Goal: Task Accomplishment & Management: Complete application form

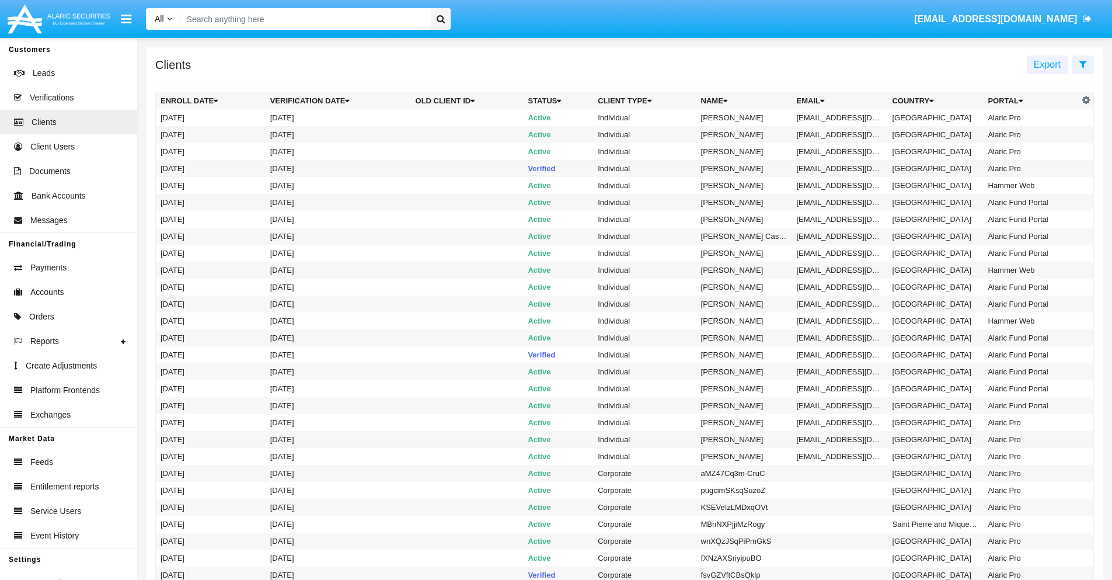
click at [1083, 64] on icon at bounding box center [1083, 64] width 8 height 9
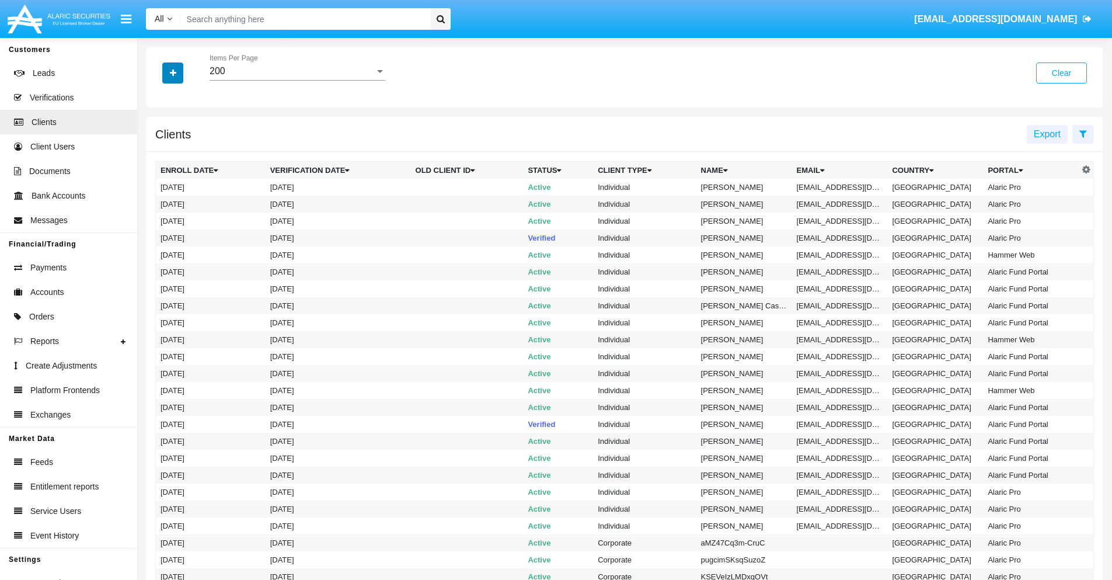
click at [173, 72] on icon "button" at bounding box center [173, 73] width 6 height 8
click at [182, 198] on span "Email" at bounding box center [181, 198] width 23 height 14
click at [161, 203] on input "Email" at bounding box center [160, 203] width 1 height 1
checkbox input "true"
click at [173, 72] on icon "button" at bounding box center [173, 73] width 6 height 8
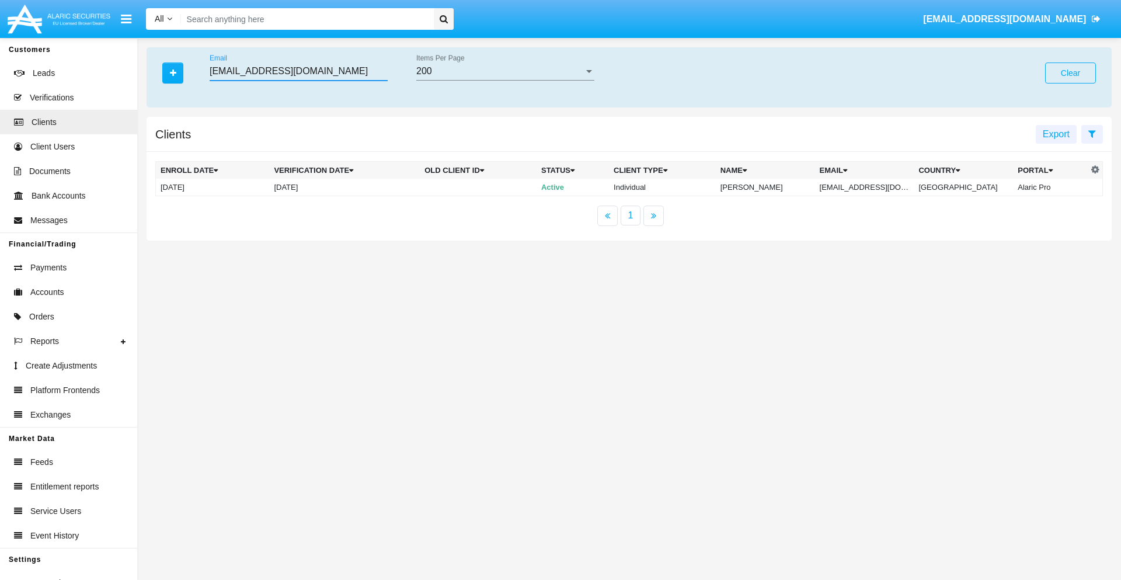
type input "h0ov4v.f24@xo5tr7-xv.edu"
click at [873, 187] on td "h0ov4v.f24@xo5tr7-xv.edu" at bounding box center [864, 188] width 99 height 18
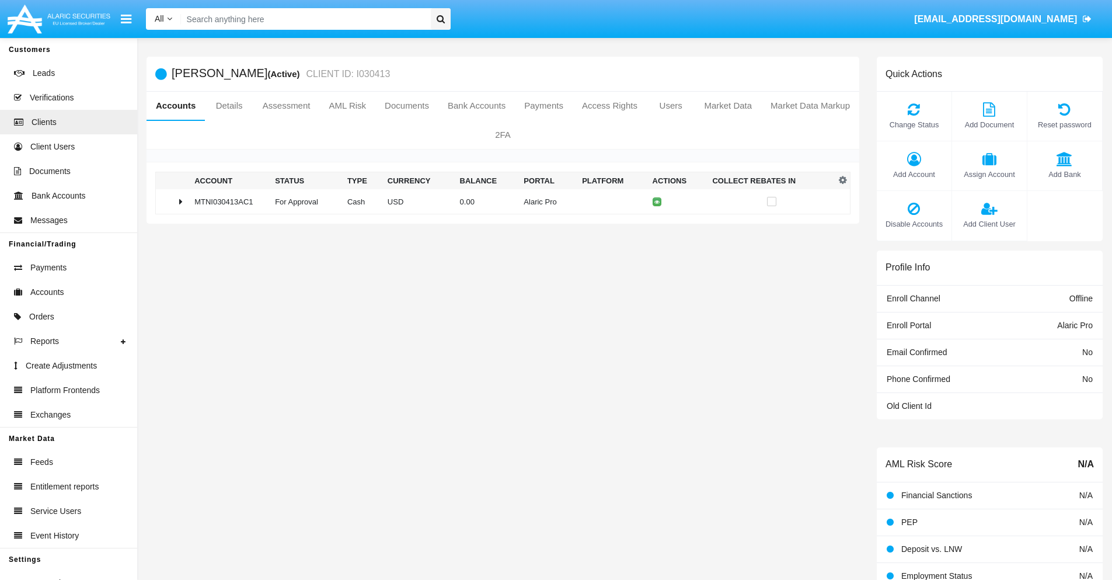
click at [1064, 174] on span "Add Bank" at bounding box center [1064, 174] width 63 height 11
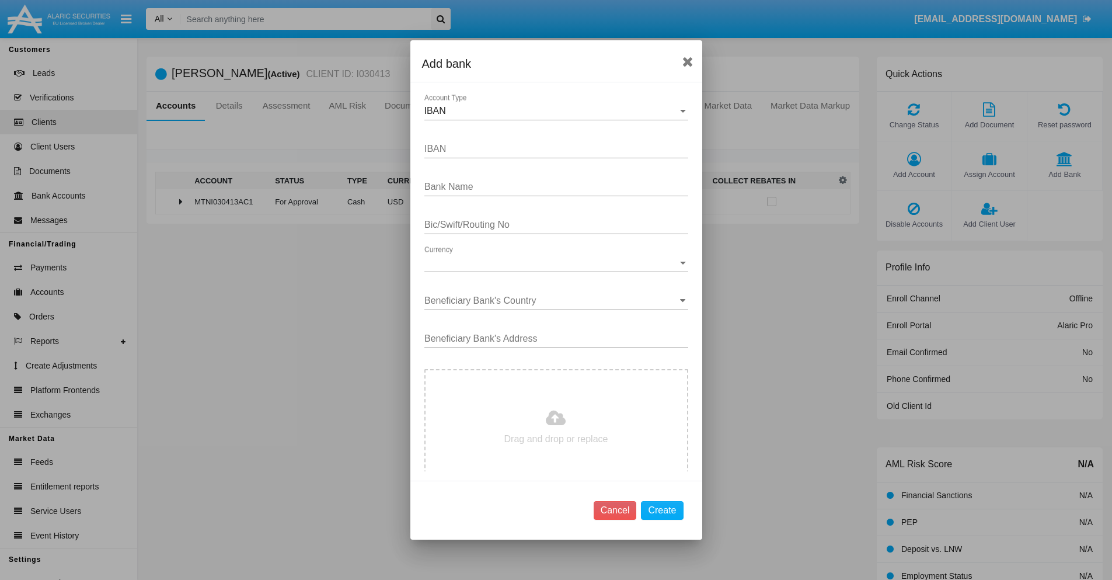
click at [552, 111] on div "IBAN" at bounding box center [550, 111] width 253 height 11
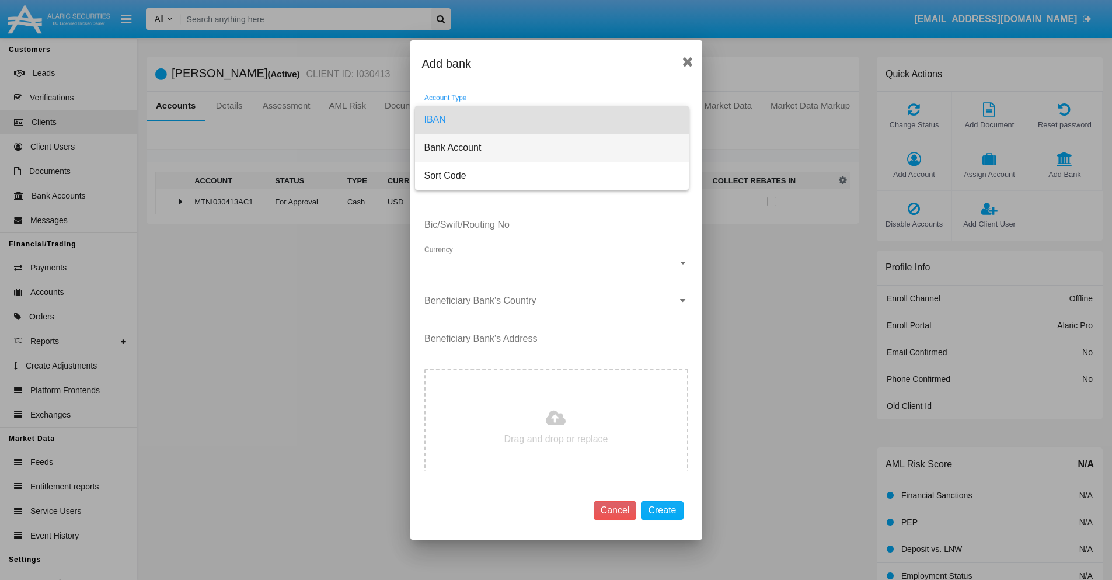
click at [552, 148] on span "Bank Account" at bounding box center [551, 148] width 255 height 28
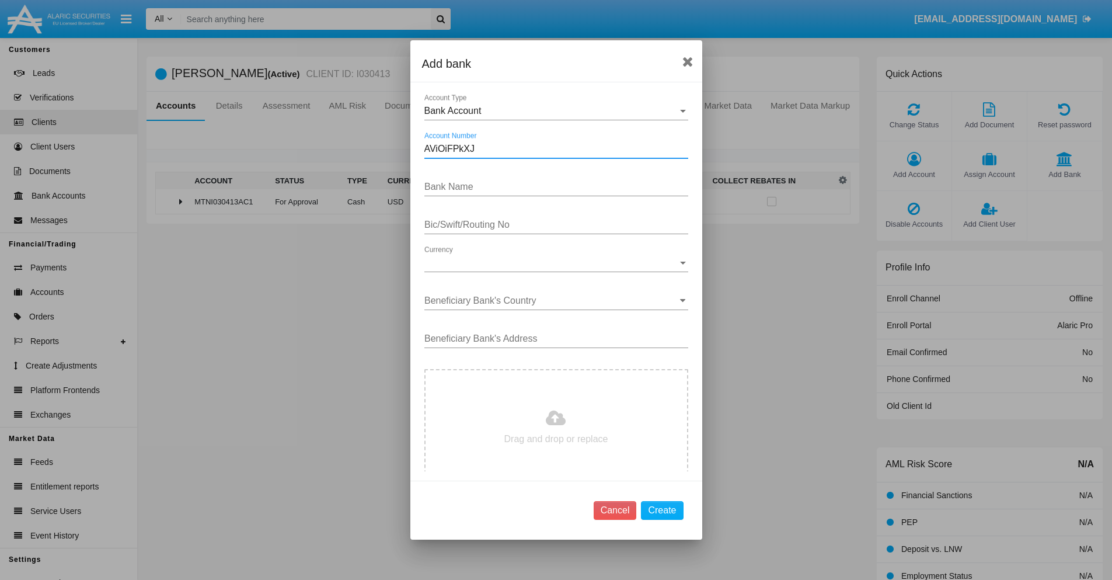
type input "AViOiFPkXJ"
type input "sWTWNIoJzEPgkoQ"
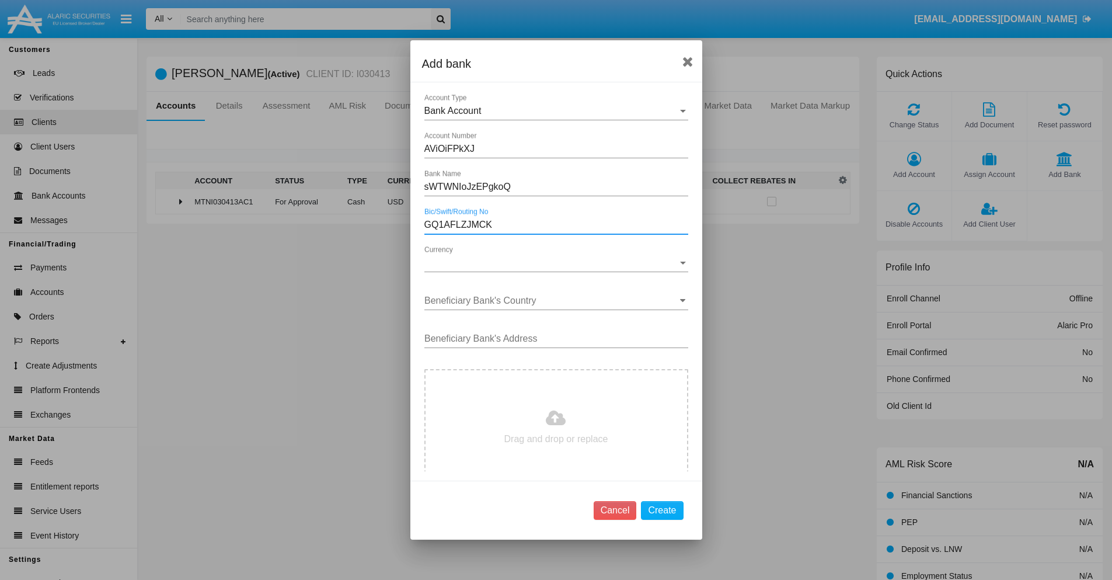
type input "GQ1AFLZJMCK"
click at [552, 263] on span "Currency" at bounding box center [550, 262] width 253 height 11
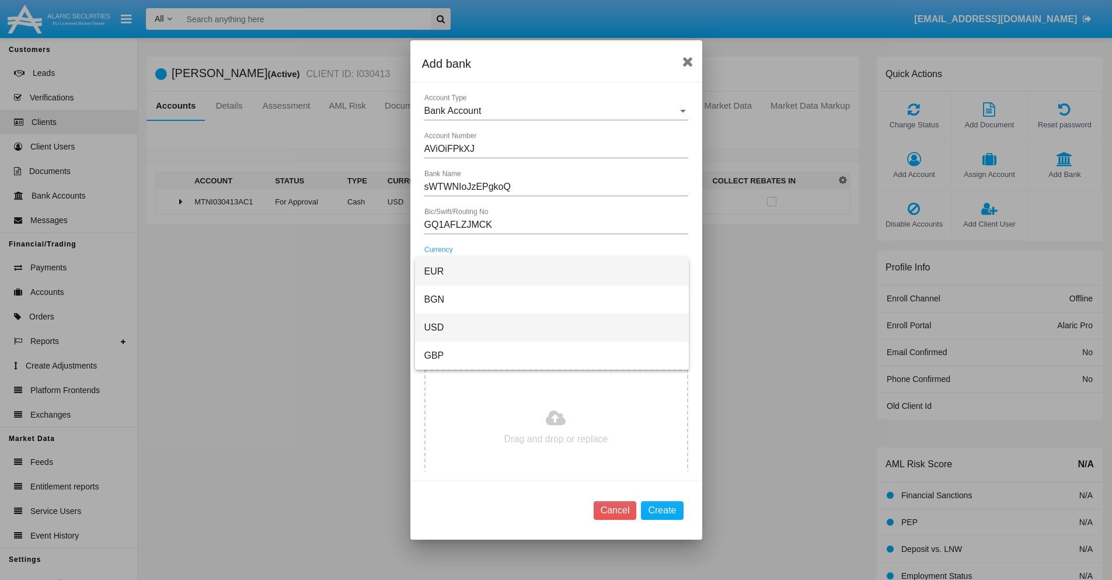
click at [552, 327] on span "USD" at bounding box center [551, 327] width 255 height 28
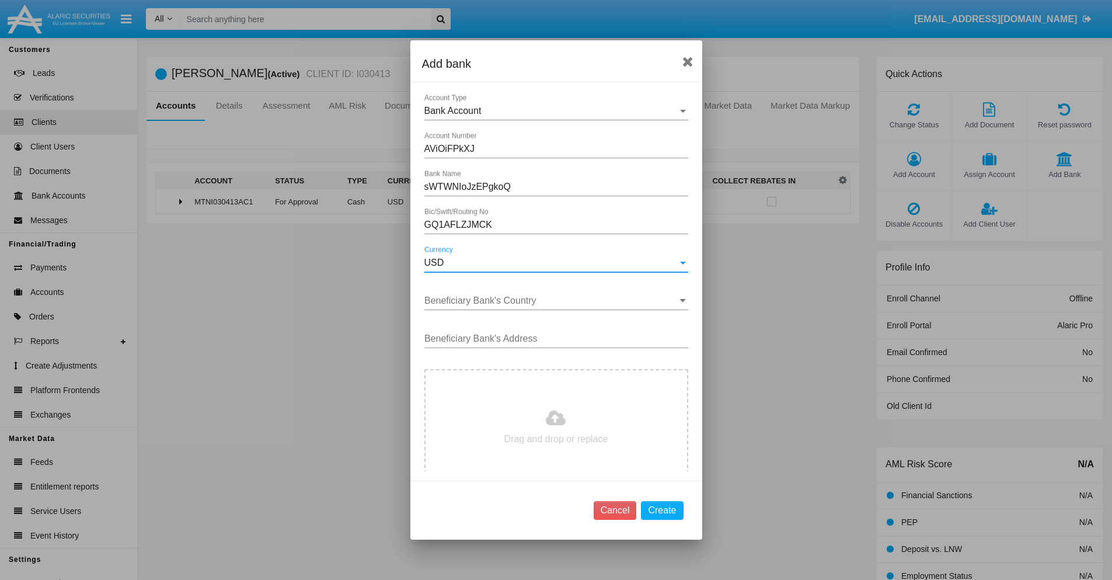
click at [552, 301] on input "Beneficiary Bank's Country" at bounding box center [556, 300] width 264 height 11
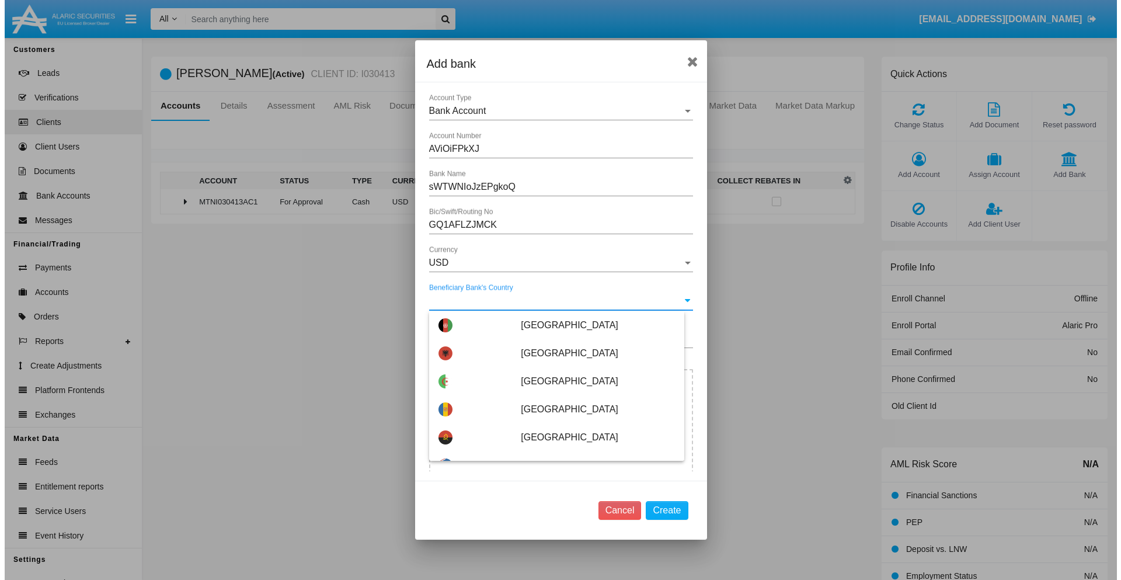
scroll to position [2344, 0]
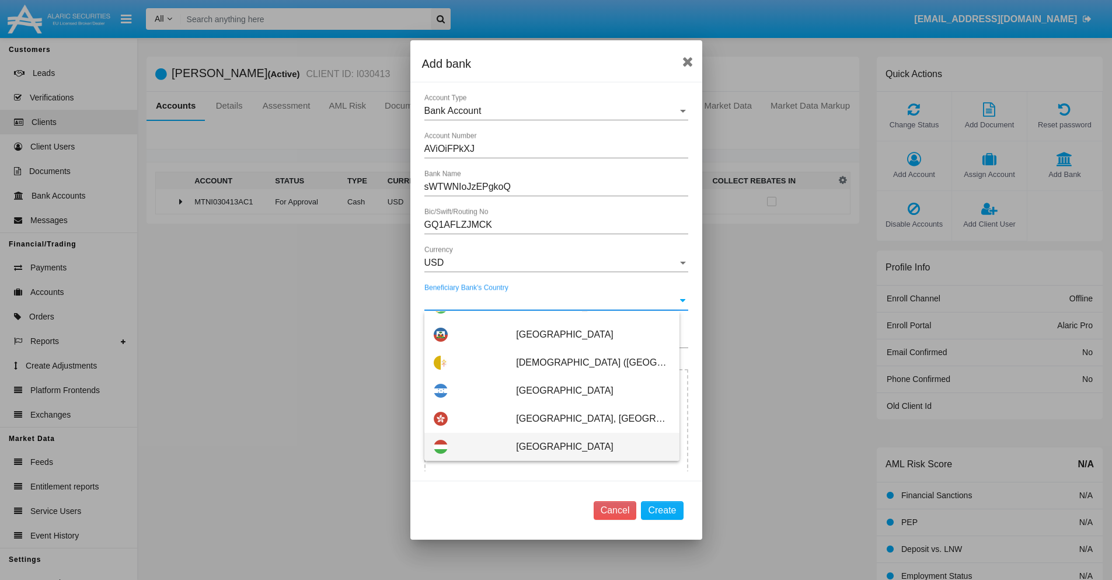
click at [587, 446] on span "Hungary" at bounding box center [593, 446] width 154 height 28
type input "Hungary"
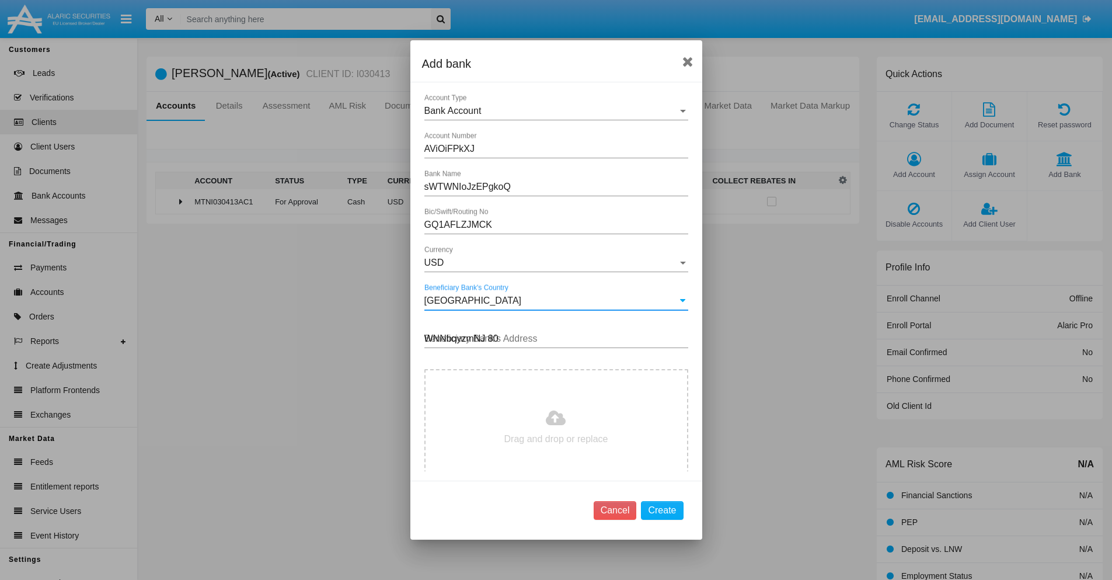
type input "WNNbqyzmNJ 800"
type input "C:\fakepath\bank-statement.png"
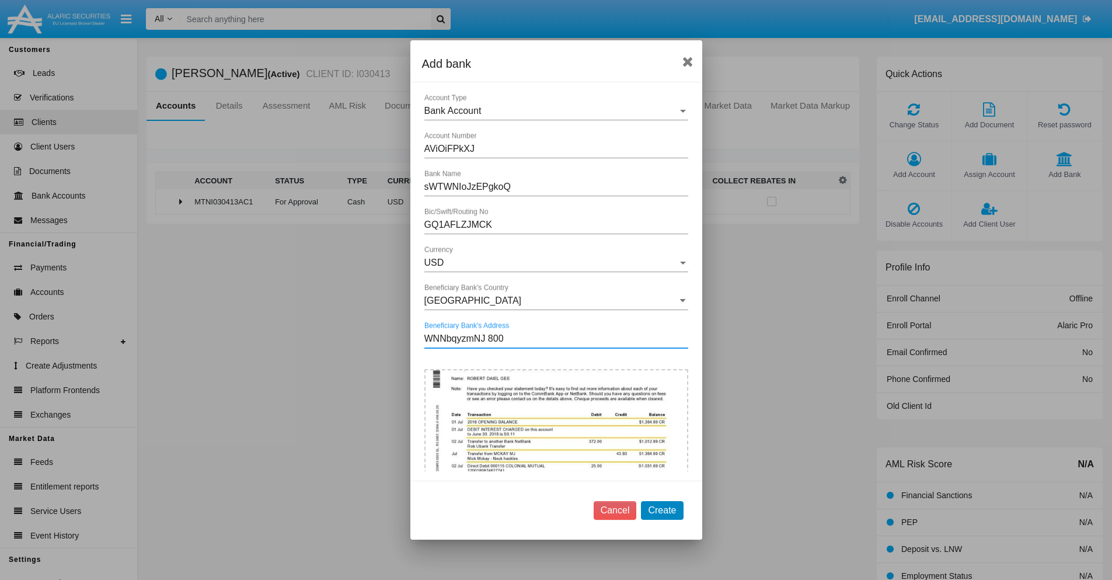
click at [662, 510] on button "Create" at bounding box center [662, 510] width 42 height 19
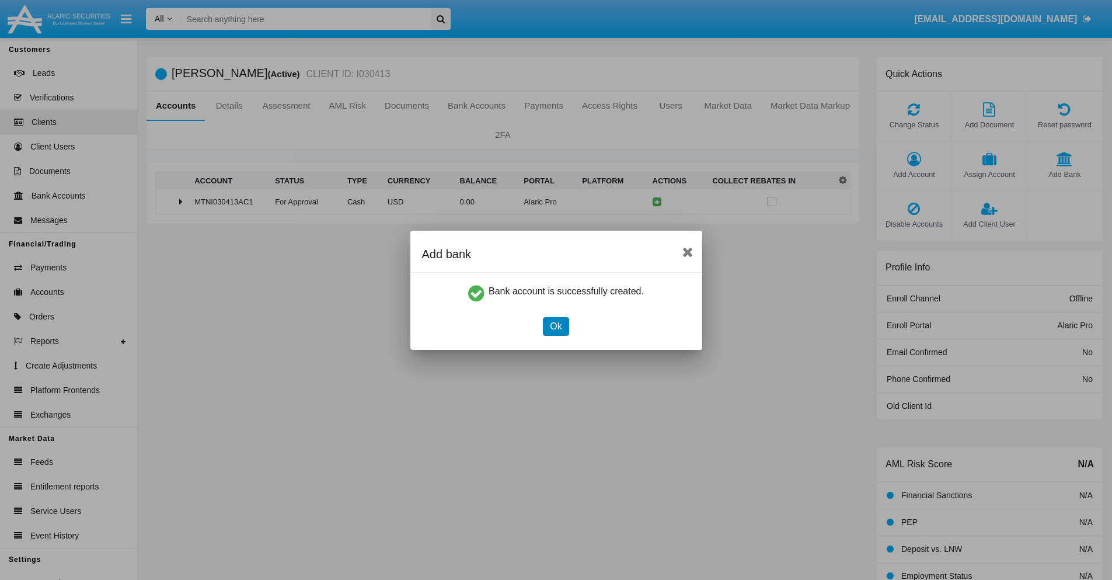
click at [556, 326] on button "Ok" at bounding box center [556, 326] width 26 height 19
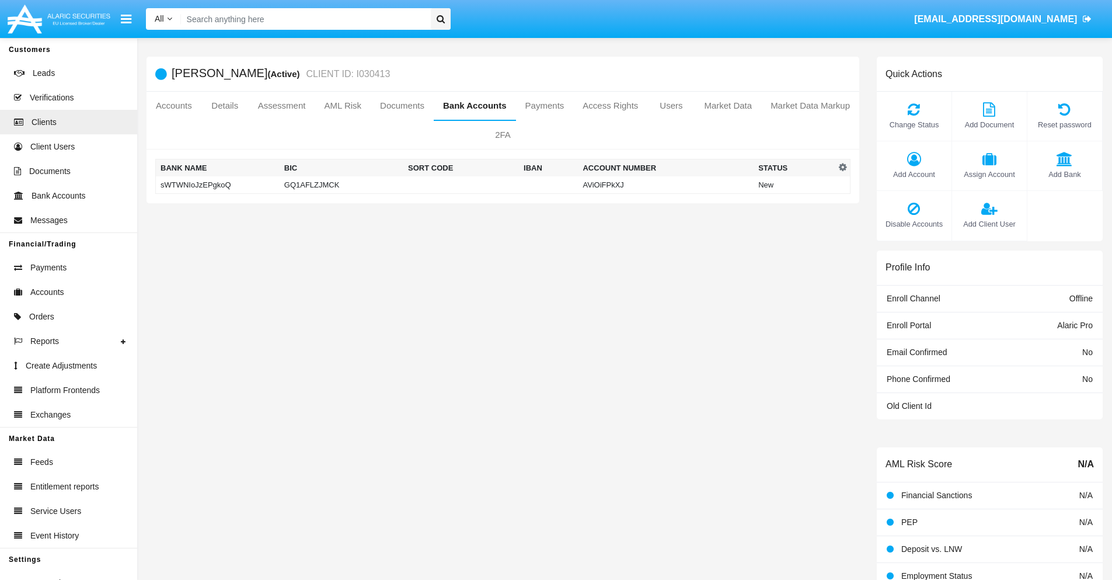
click at [217, 184] on td "sWTWNIoJzEPgkoQ" at bounding box center [218, 185] width 124 height 18
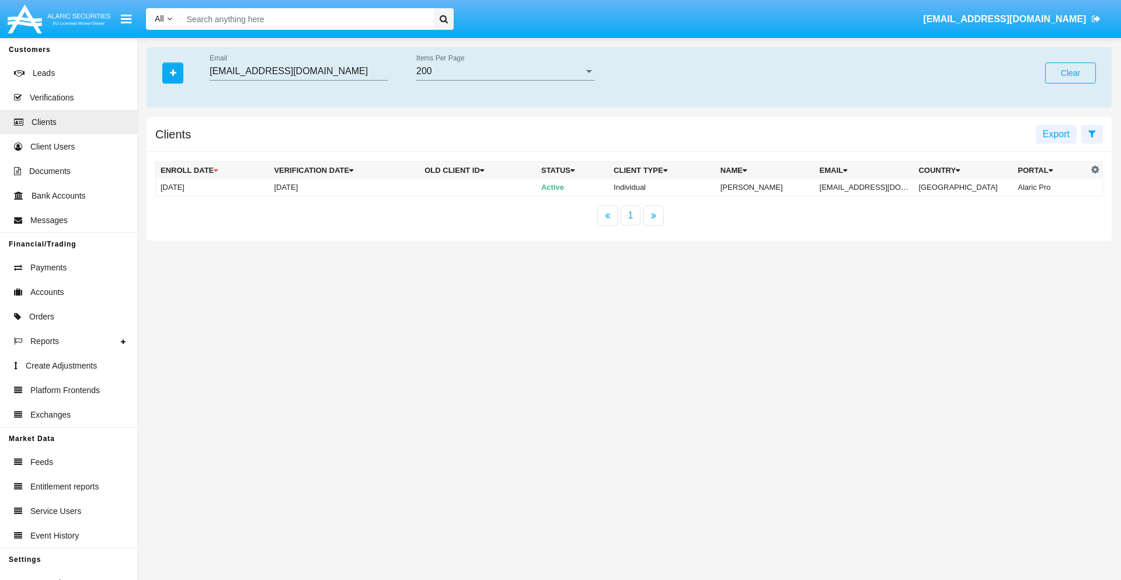
click at [1070, 73] on button "Clear" at bounding box center [1070, 72] width 51 height 21
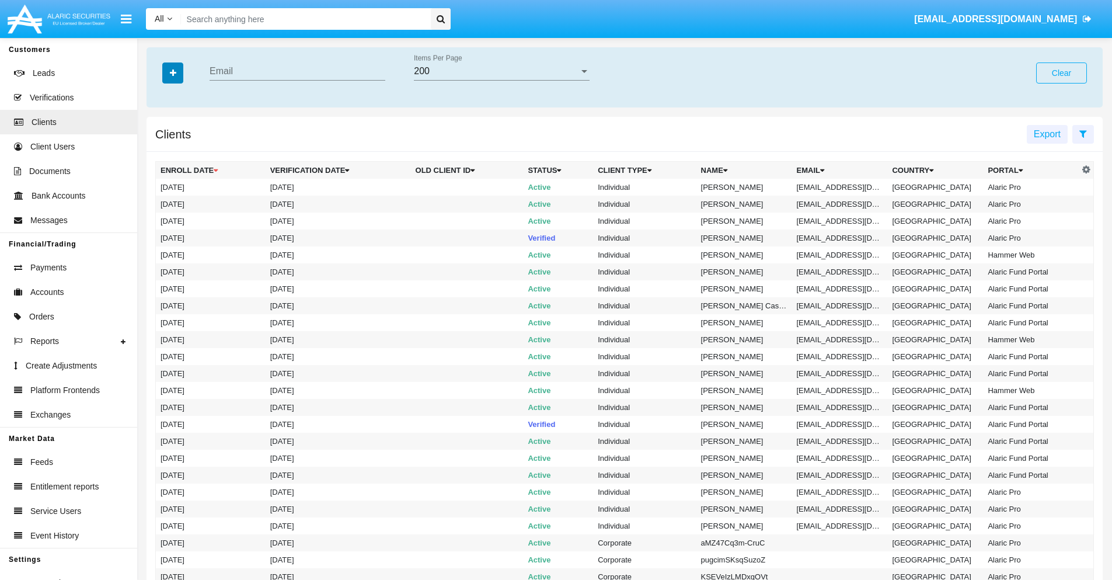
click at [173, 72] on icon "button" at bounding box center [173, 73] width 6 height 8
type input "h0ov4v.f24@xo5tr7-xv.edu"
click at [844, 187] on td "h0ov4v.f24@xo5tr7-xv.edu" at bounding box center [840, 187] width 96 height 17
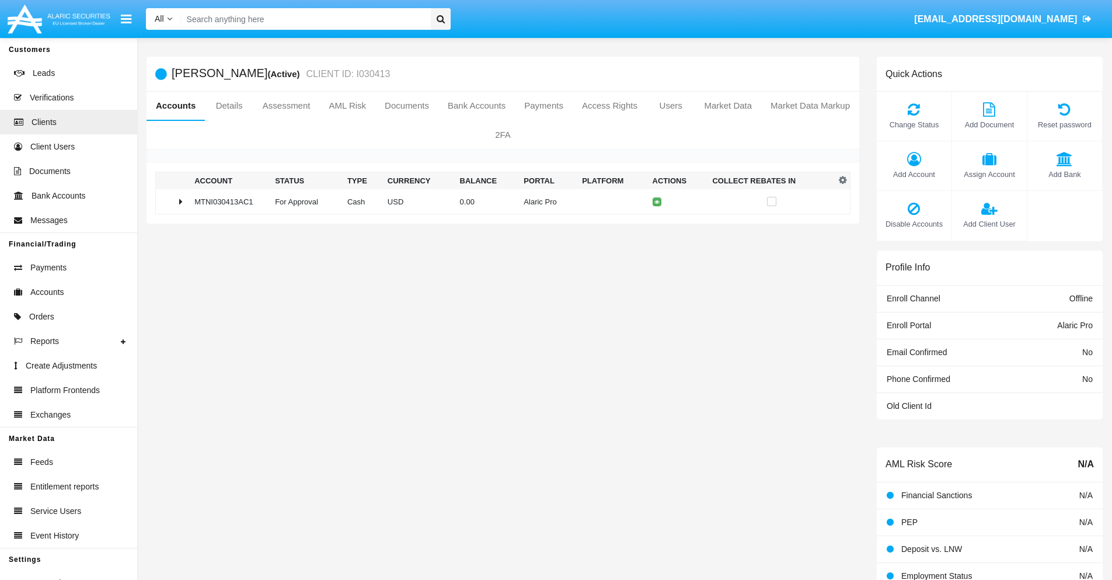
click at [1064, 174] on span "Add Bank" at bounding box center [1064, 174] width 63 height 11
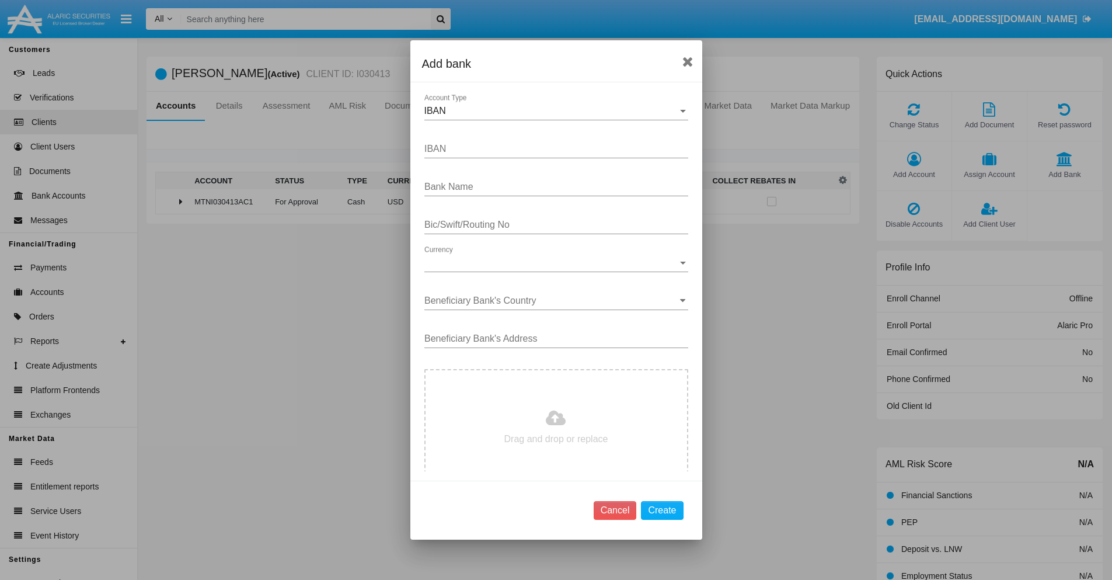
click at [552, 111] on div "IBAN" at bounding box center [550, 111] width 253 height 11
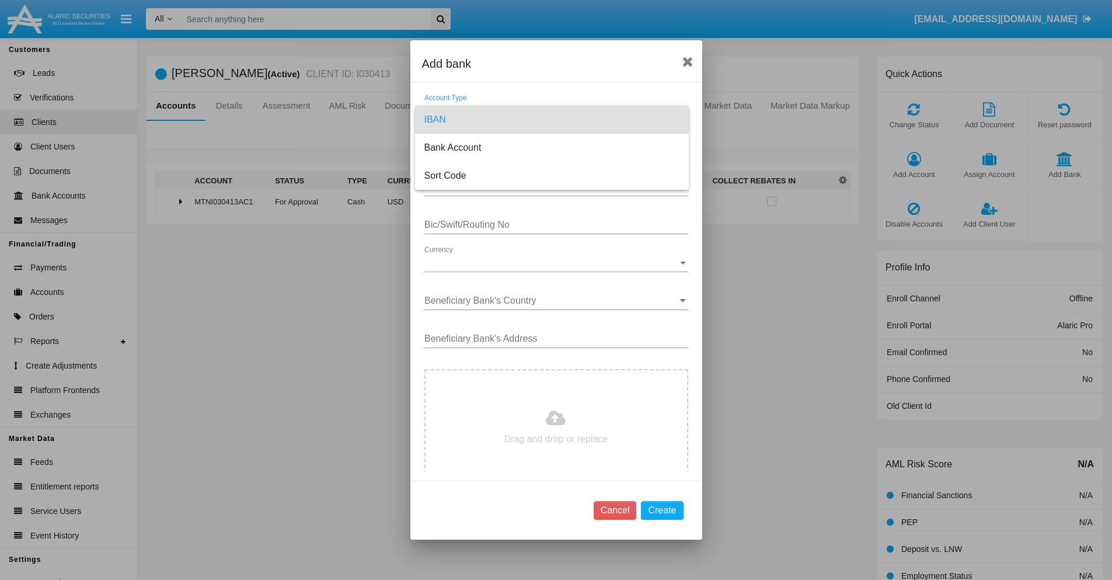
click at [552, 120] on span "IBAN" at bounding box center [551, 120] width 255 height 28
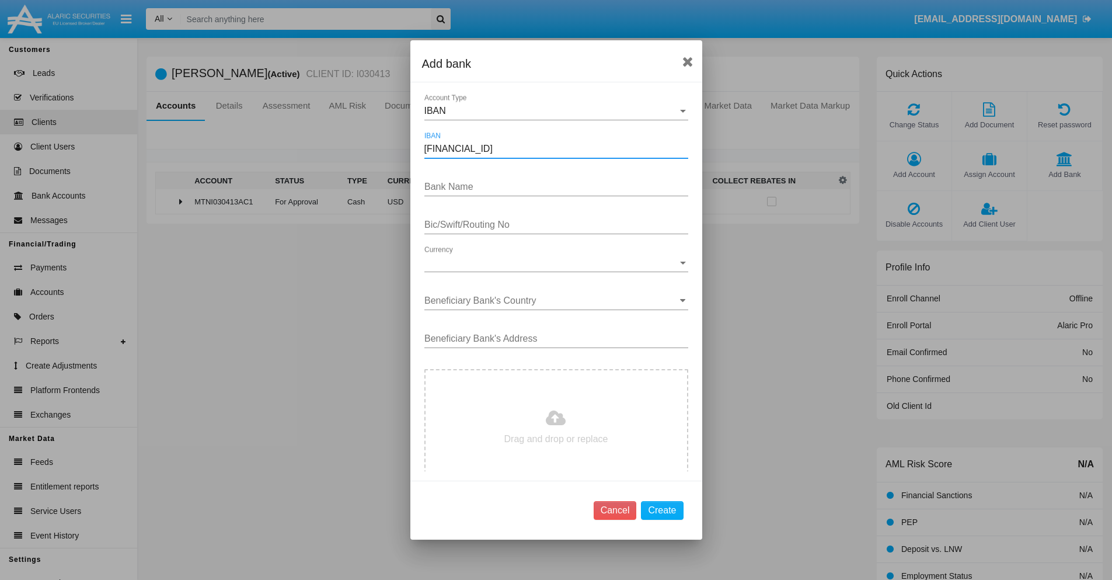
type input "DE31500105175143186793"
type input "BFuZkzcgenkymxI"
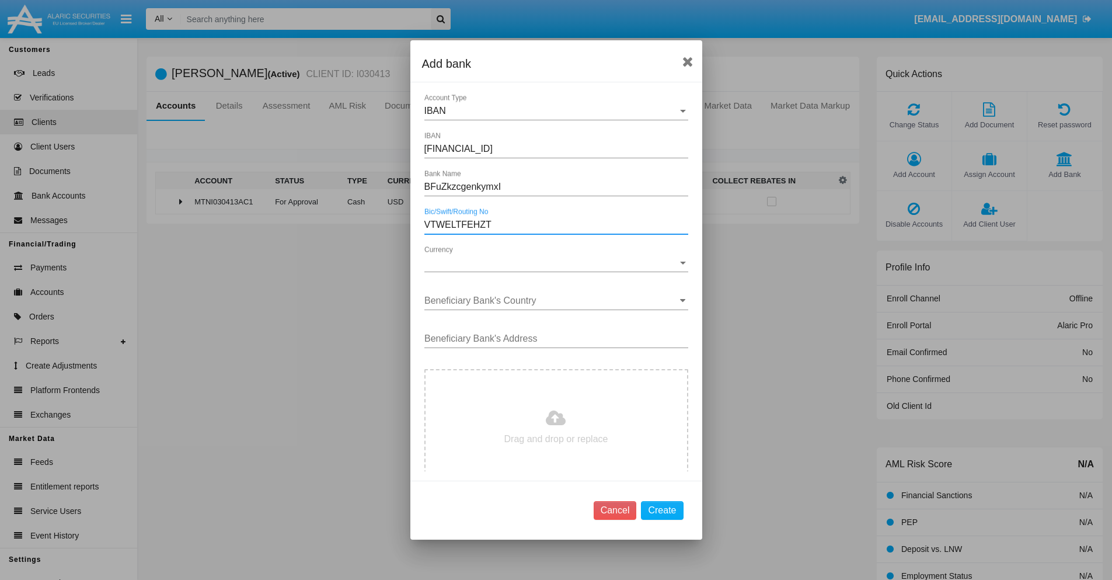
type input "VTWELTFEHZT"
click at [552, 263] on span "Currency" at bounding box center [550, 262] width 253 height 11
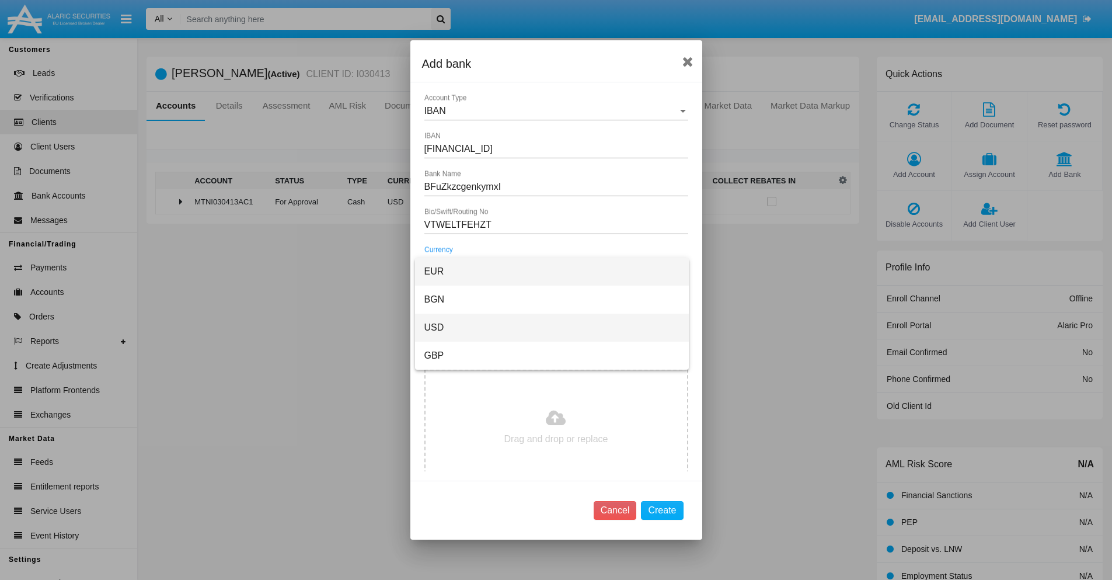
click at [552, 327] on span "USD" at bounding box center [551, 327] width 255 height 28
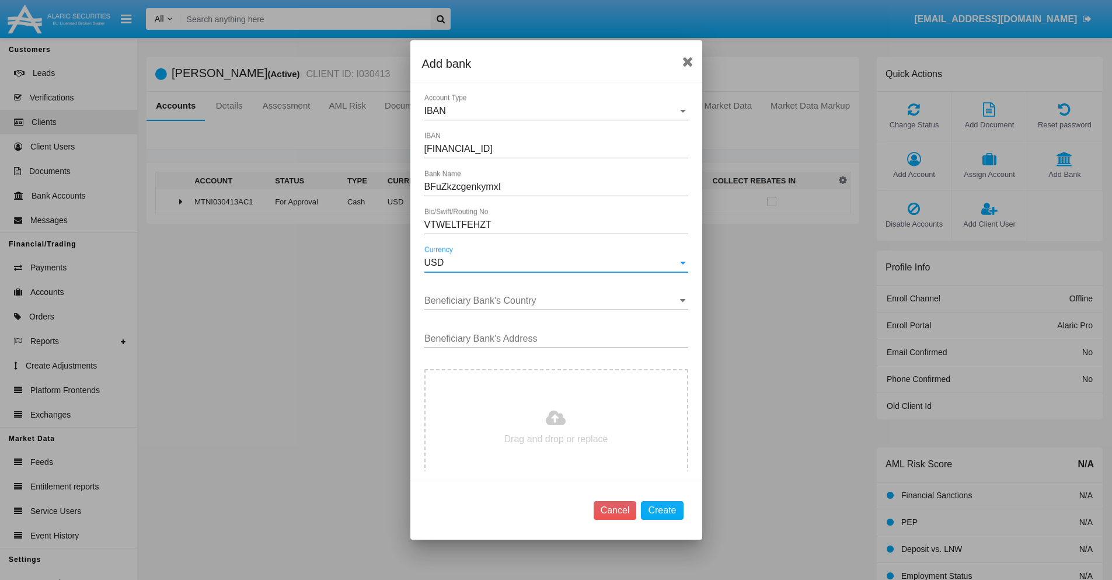
click at [552, 301] on input "Beneficiary Bank's Country" at bounding box center [556, 300] width 264 height 11
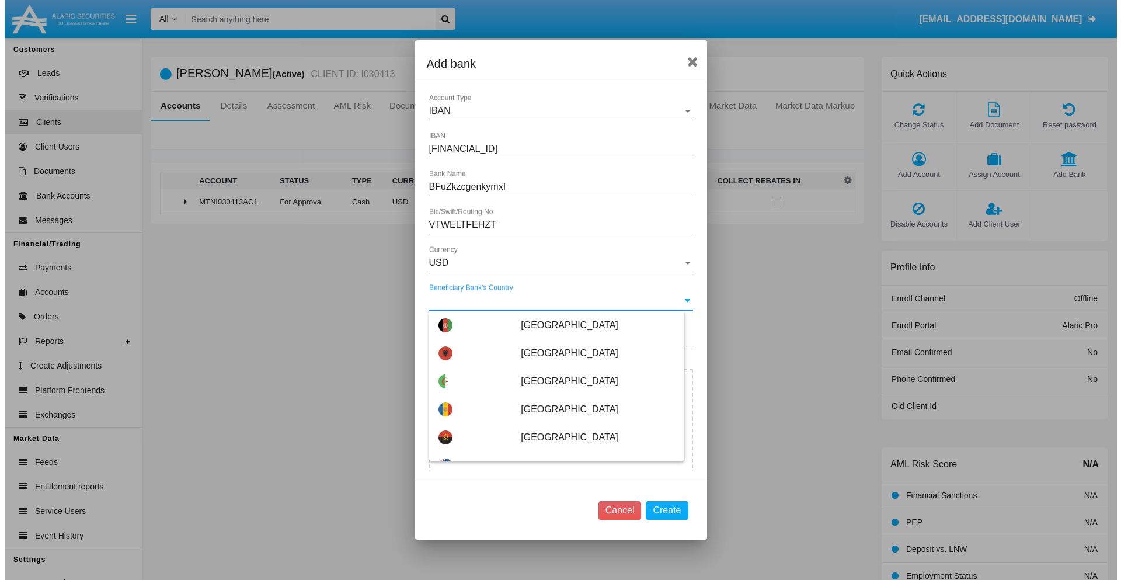
scroll to position [663, 0]
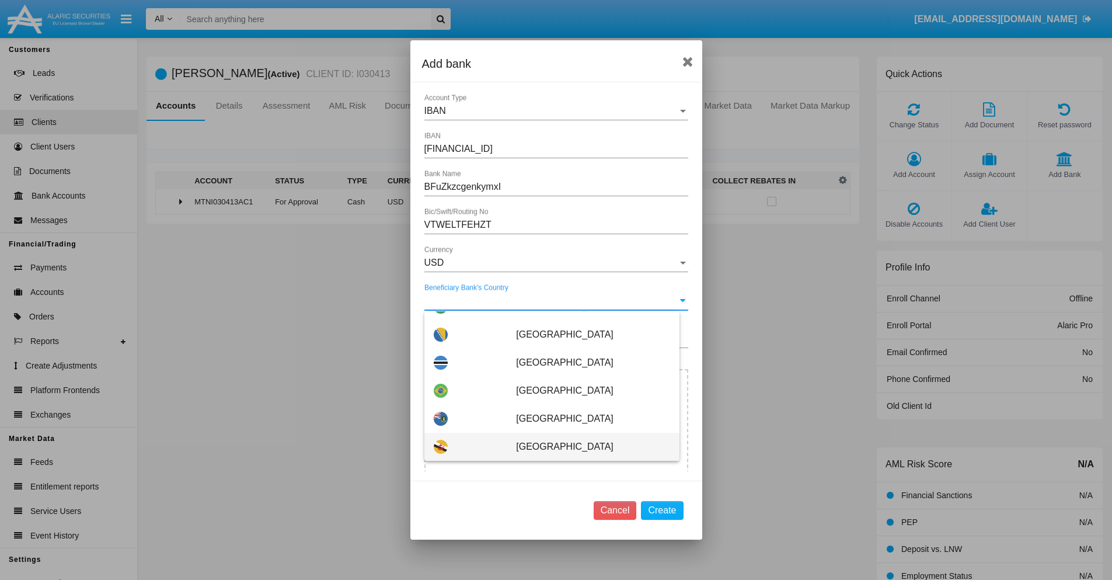
click at [587, 446] on span "Brunei Darussalam" at bounding box center [593, 446] width 154 height 28
type input "Brunei Darussalam"
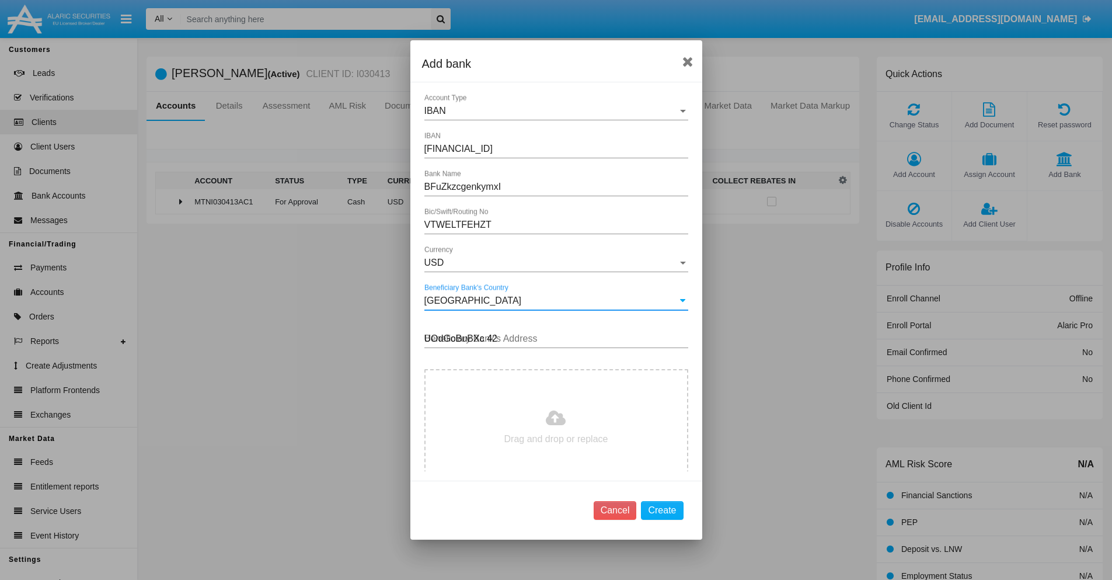
type input "UOdGoBuBXc 425"
type input "C:\fakepath\bank-statement.png"
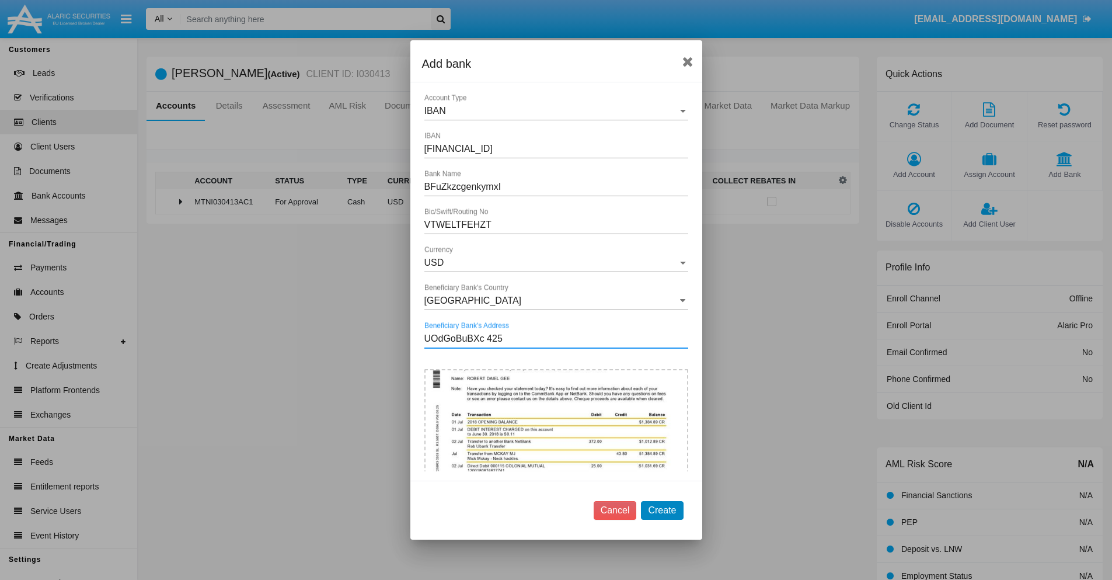
click at [662, 510] on button "Create" at bounding box center [662, 510] width 42 height 19
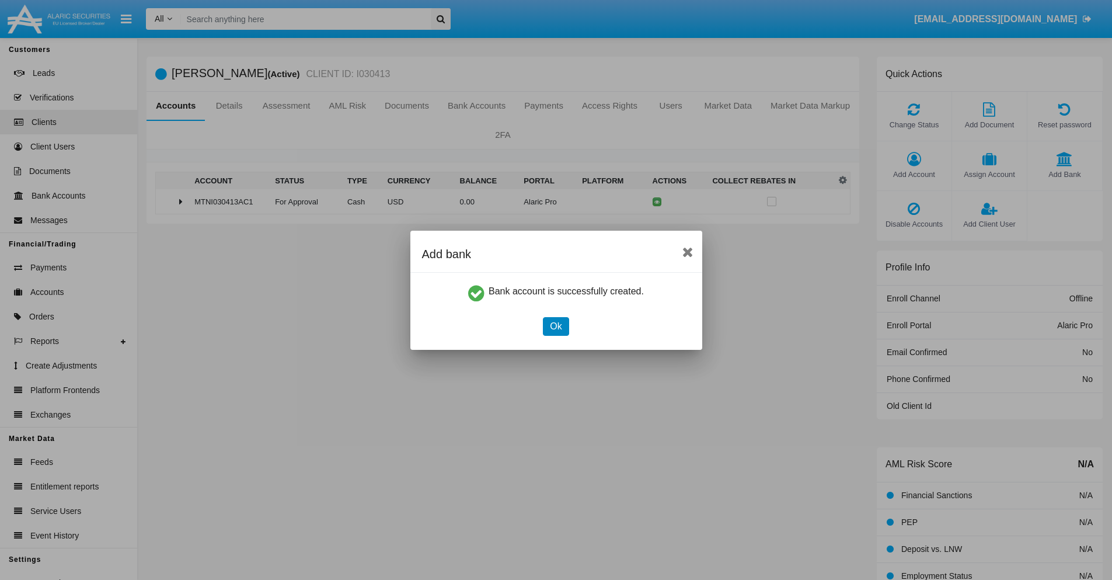
click at [556, 326] on button "Ok" at bounding box center [556, 326] width 26 height 19
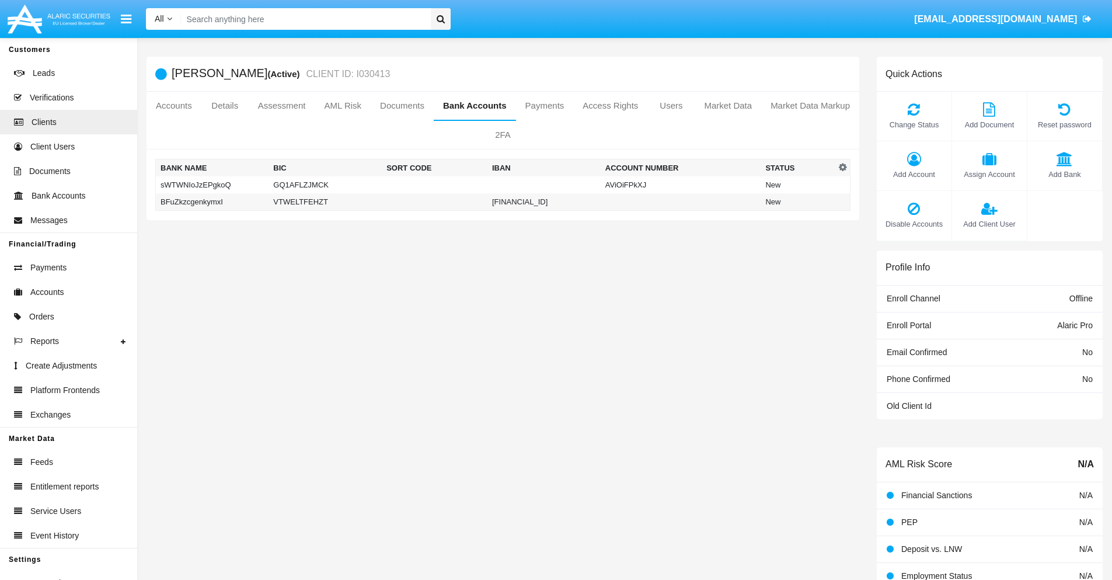
click at [212, 201] on td "BFuZkzcgenkymxI" at bounding box center [212, 202] width 113 height 18
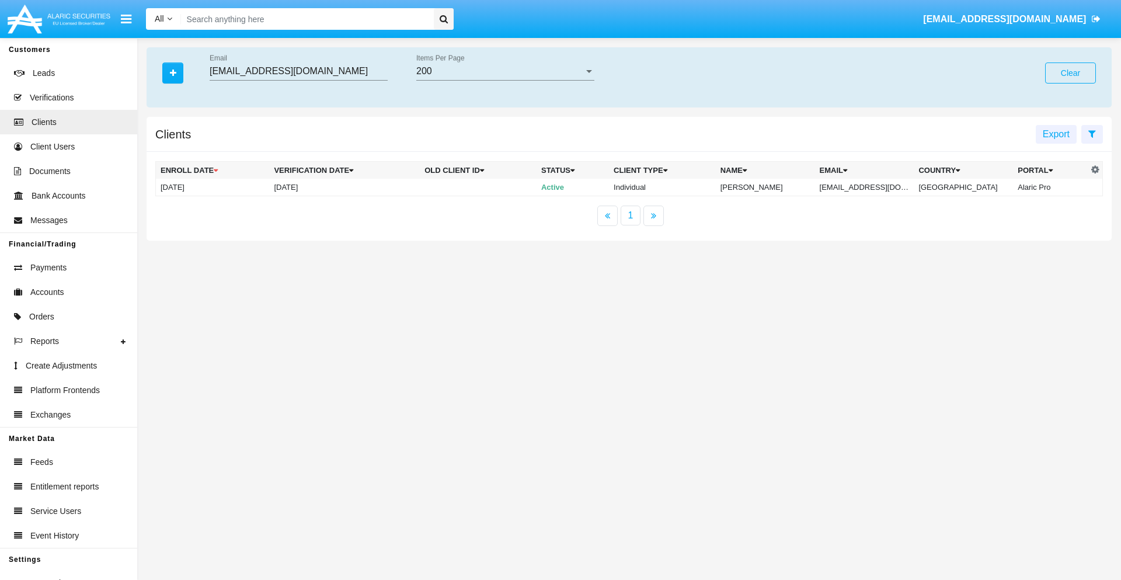
click at [1070, 73] on button "Clear" at bounding box center [1070, 72] width 51 height 21
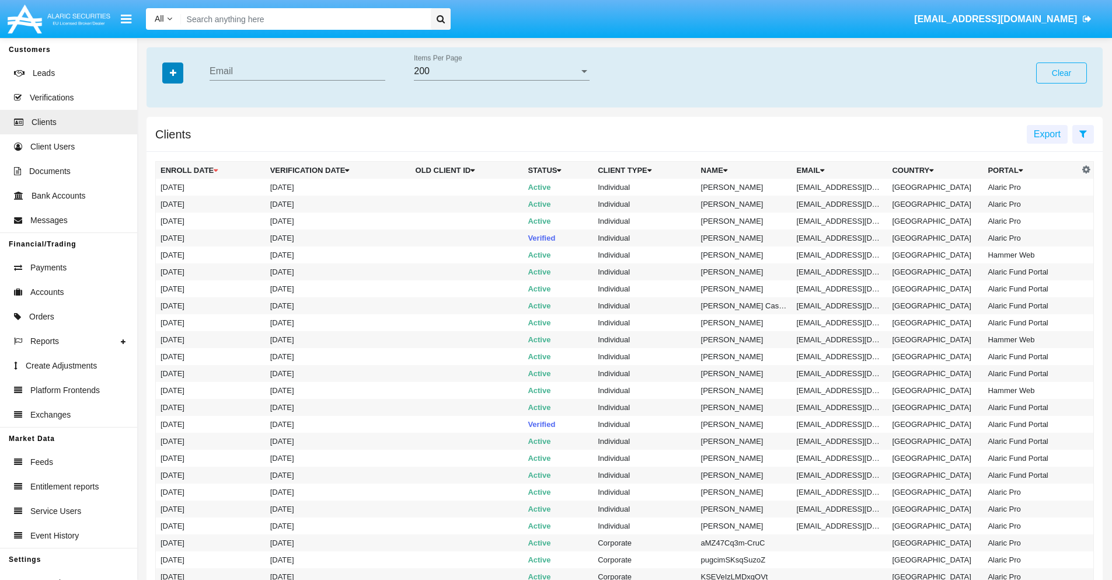
click at [173, 72] on icon "button" at bounding box center [173, 73] width 6 height 8
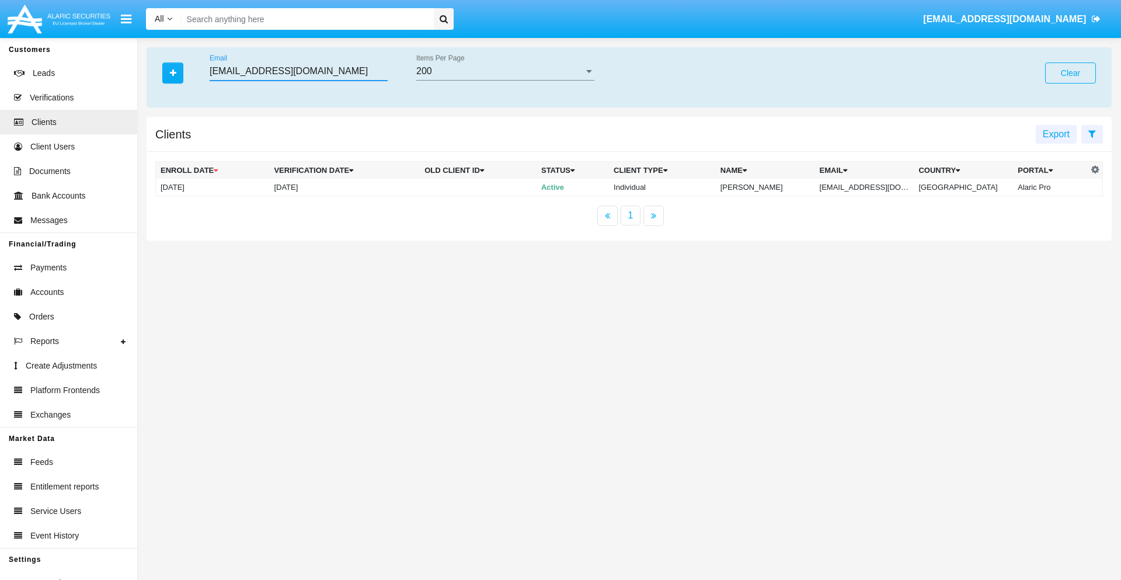
type input "h0ov4v.f24@xo5tr7-xv.edu"
click at [873, 187] on td "h0ov4v.f24@xo5tr7-xv.edu" at bounding box center [864, 188] width 99 height 18
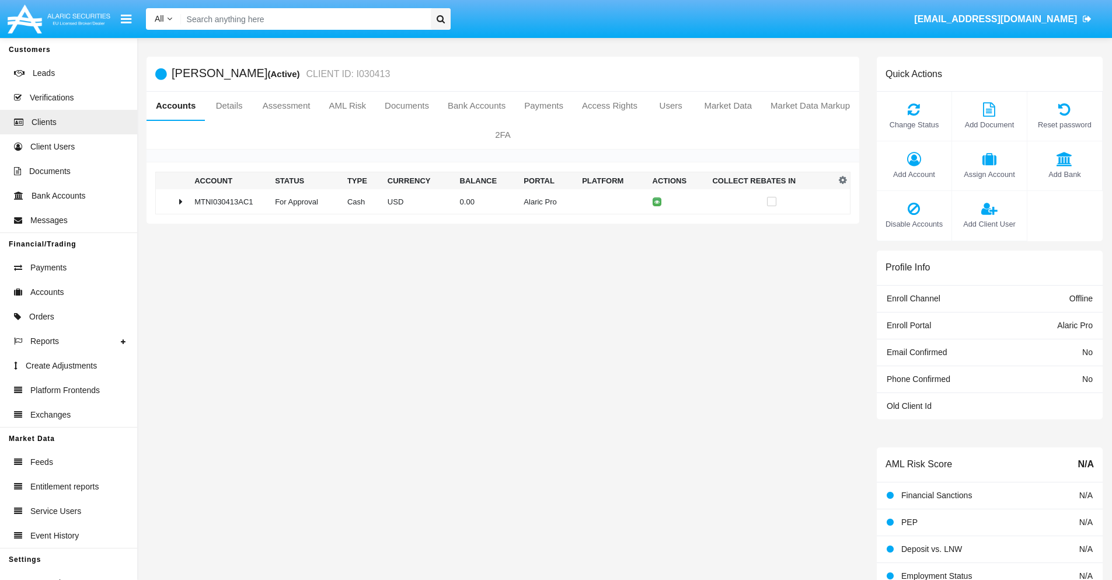
click at [1064, 174] on span "Add Bank" at bounding box center [1064, 174] width 63 height 11
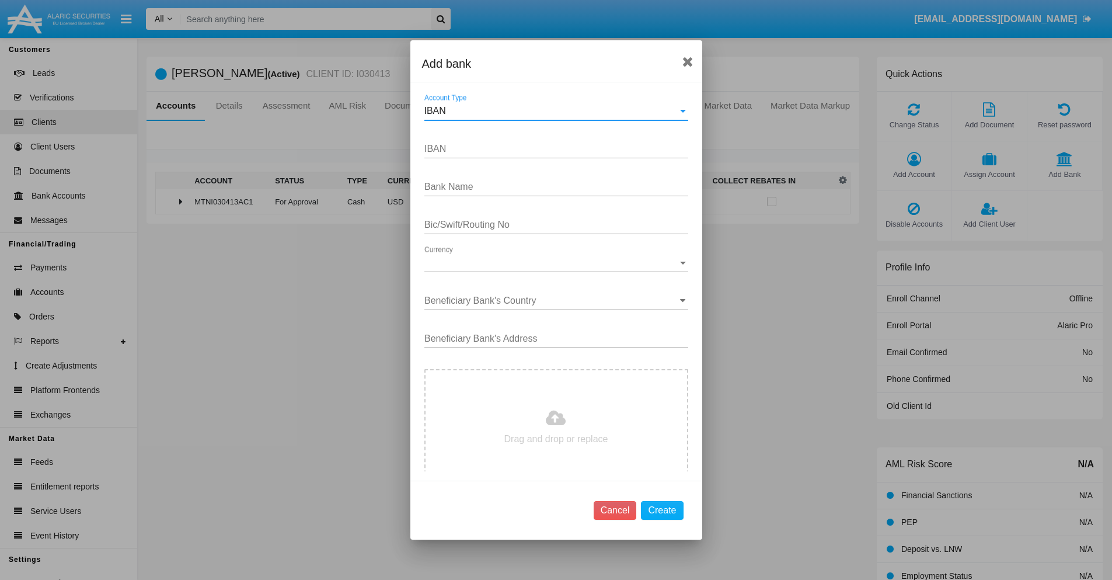
click at [552, 111] on div "IBAN" at bounding box center [550, 111] width 253 height 11
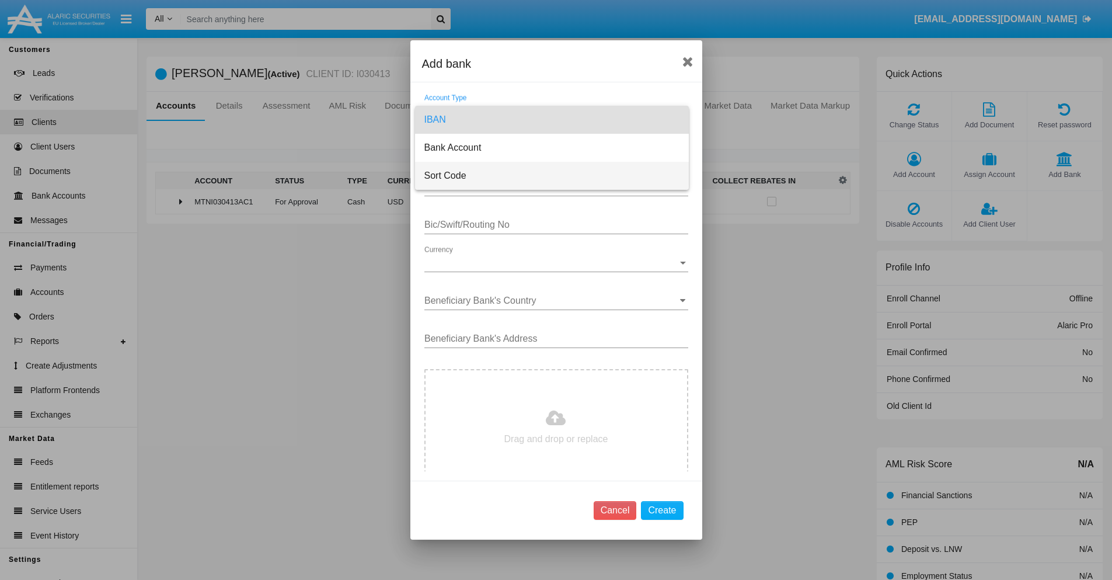
click at [552, 176] on span "Sort Code" at bounding box center [551, 176] width 255 height 28
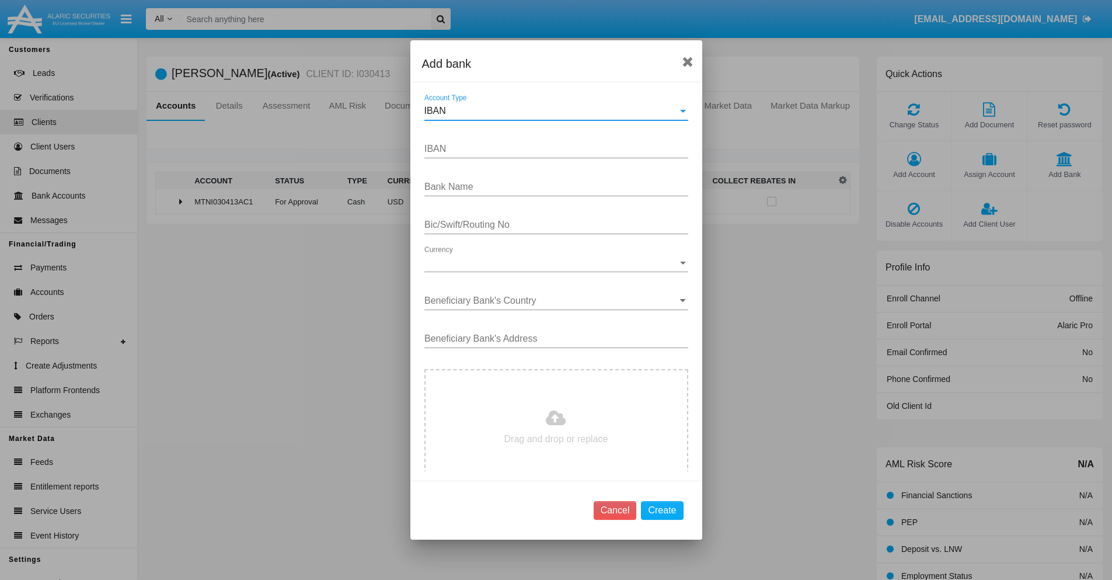
type input "United Kingdom"
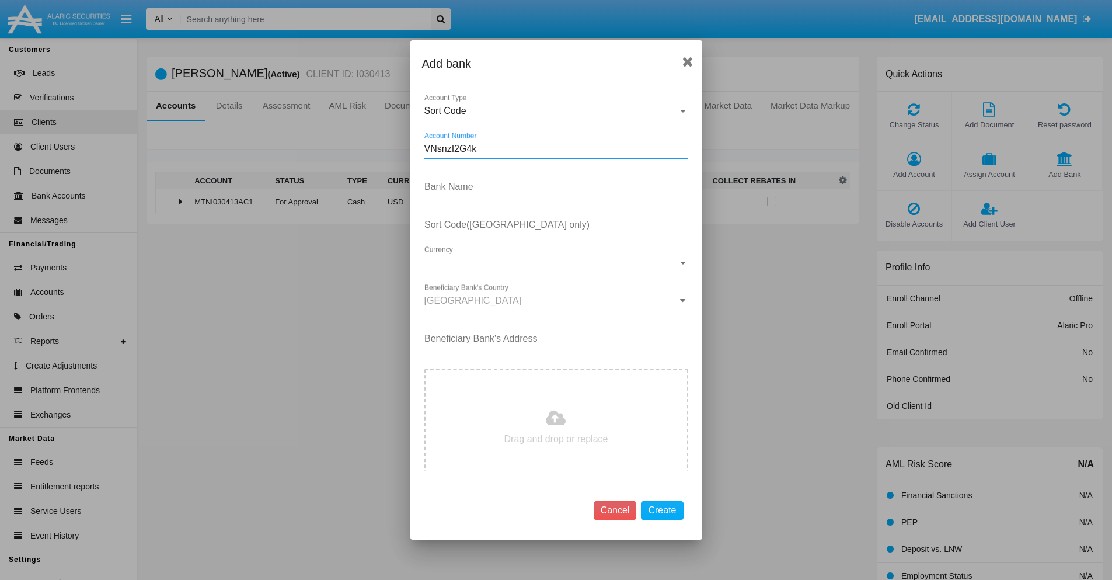
type input "VNsnzI2G4k"
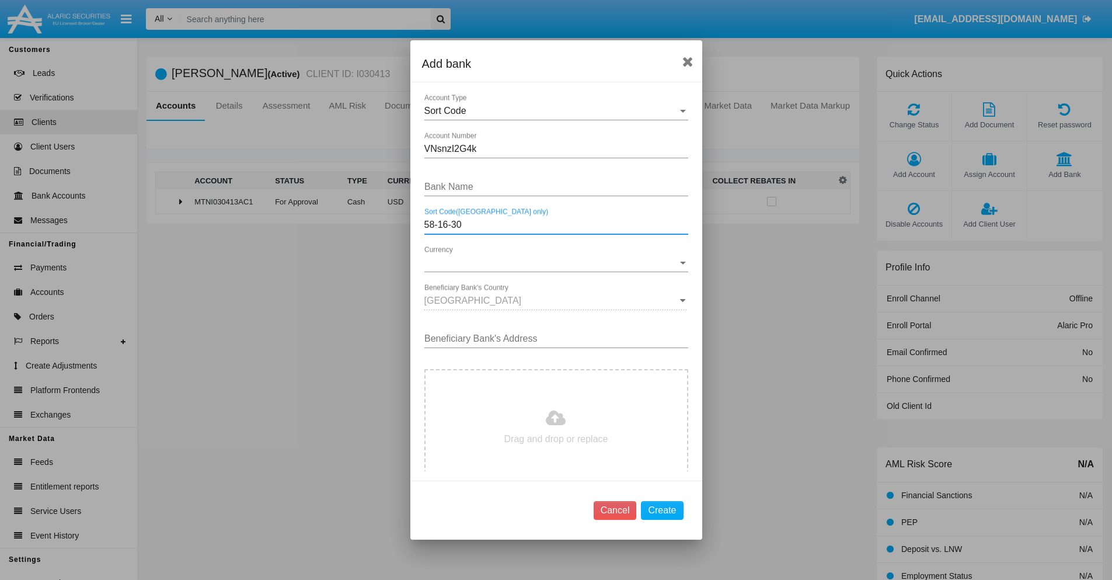
type input "58-16-30"
type input "vgZRMqeSCugDsvL"
click at [552, 263] on span "Currency" at bounding box center [550, 262] width 253 height 11
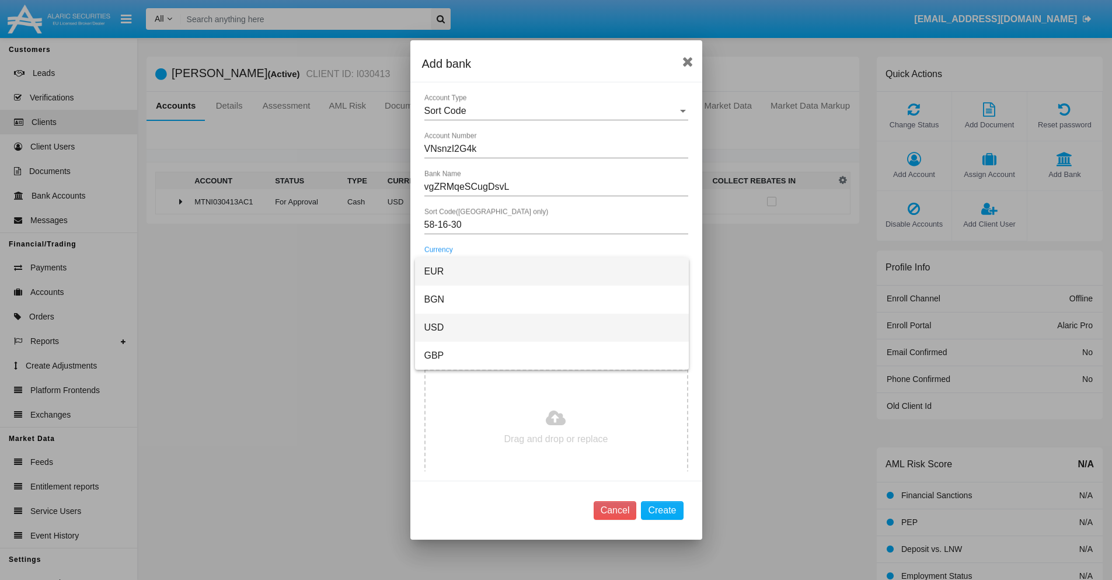
click at [552, 327] on span "USD" at bounding box center [551, 327] width 255 height 28
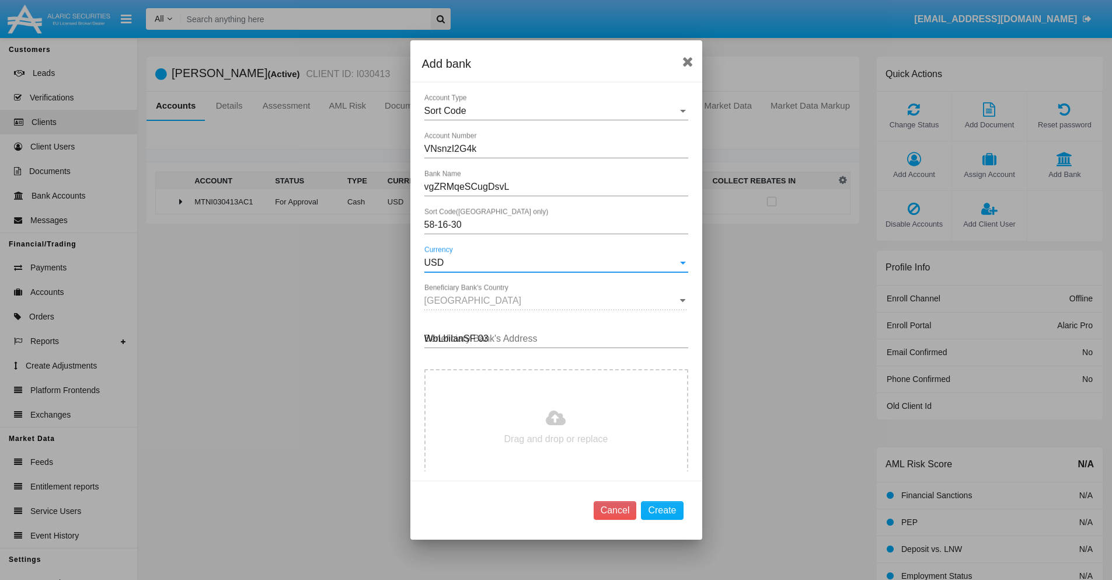
type input "WbLbiIanSF 034"
type input "C:\fakepath\bank-statement.png"
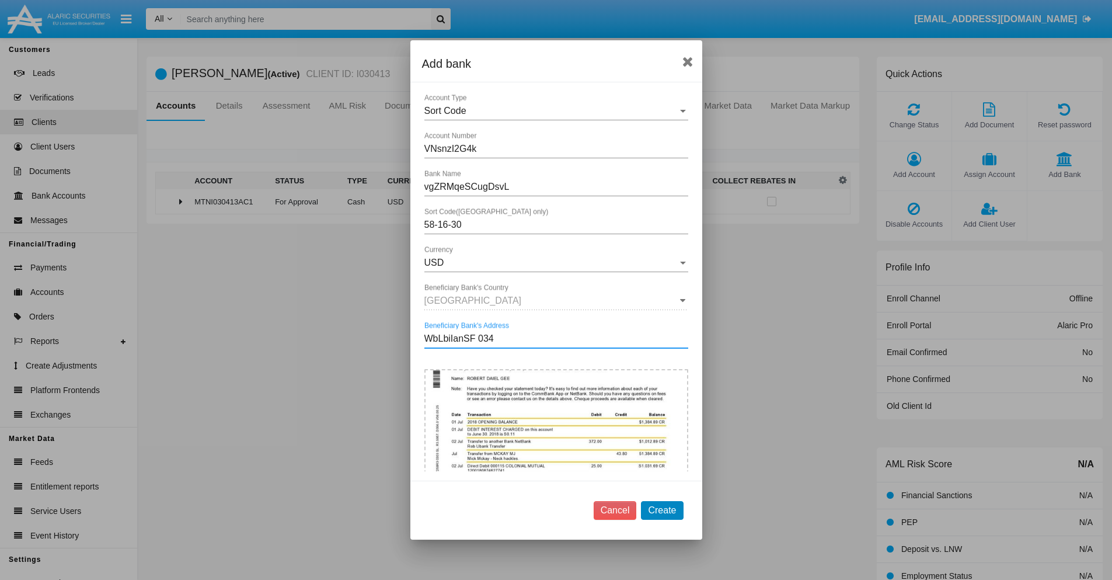
click at [662, 510] on button "Create" at bounding box center [662, 510] width 42 height 19
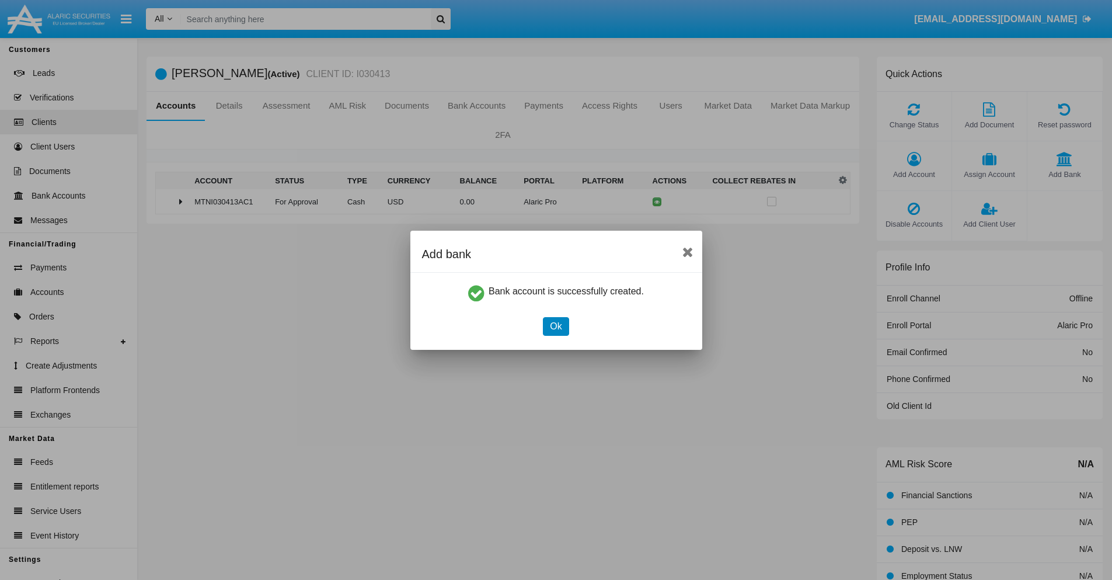
click at [556, 326] on button "Ok" at bounding box center [556, 326] width 26 height 19
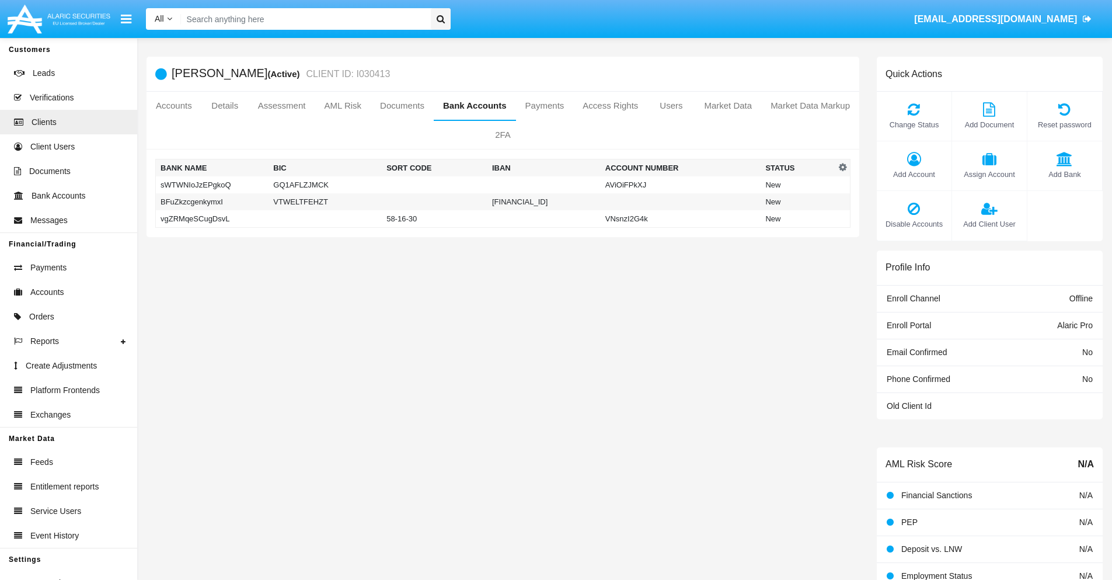
click at [212, 218] on td "vgZRMqeSCugDsvL" at bounding box center [212, 219] width 113 height 18
